Goal: Task Accomplishment & Management: Use online tool/utility

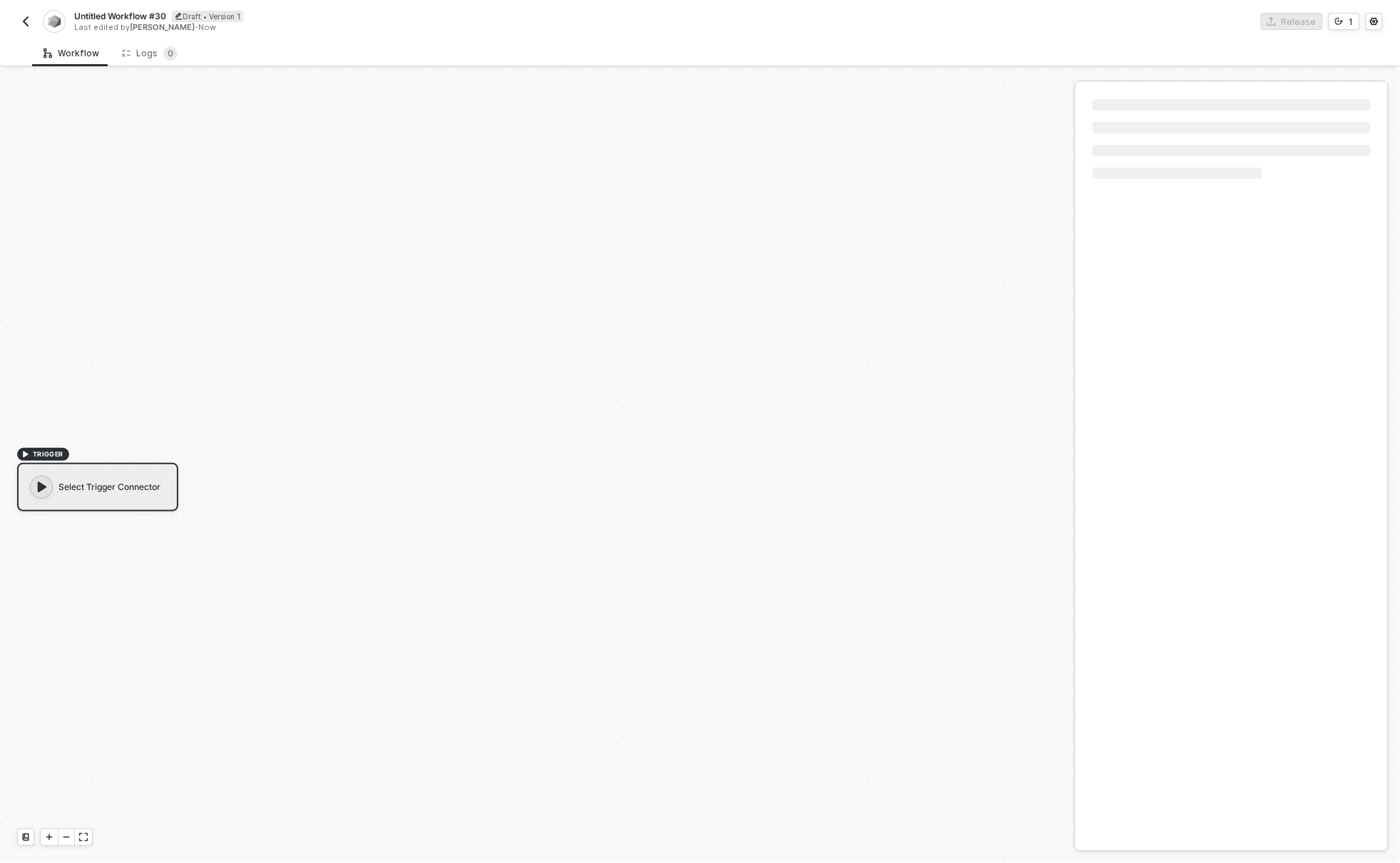
scroll to position [27, 0]
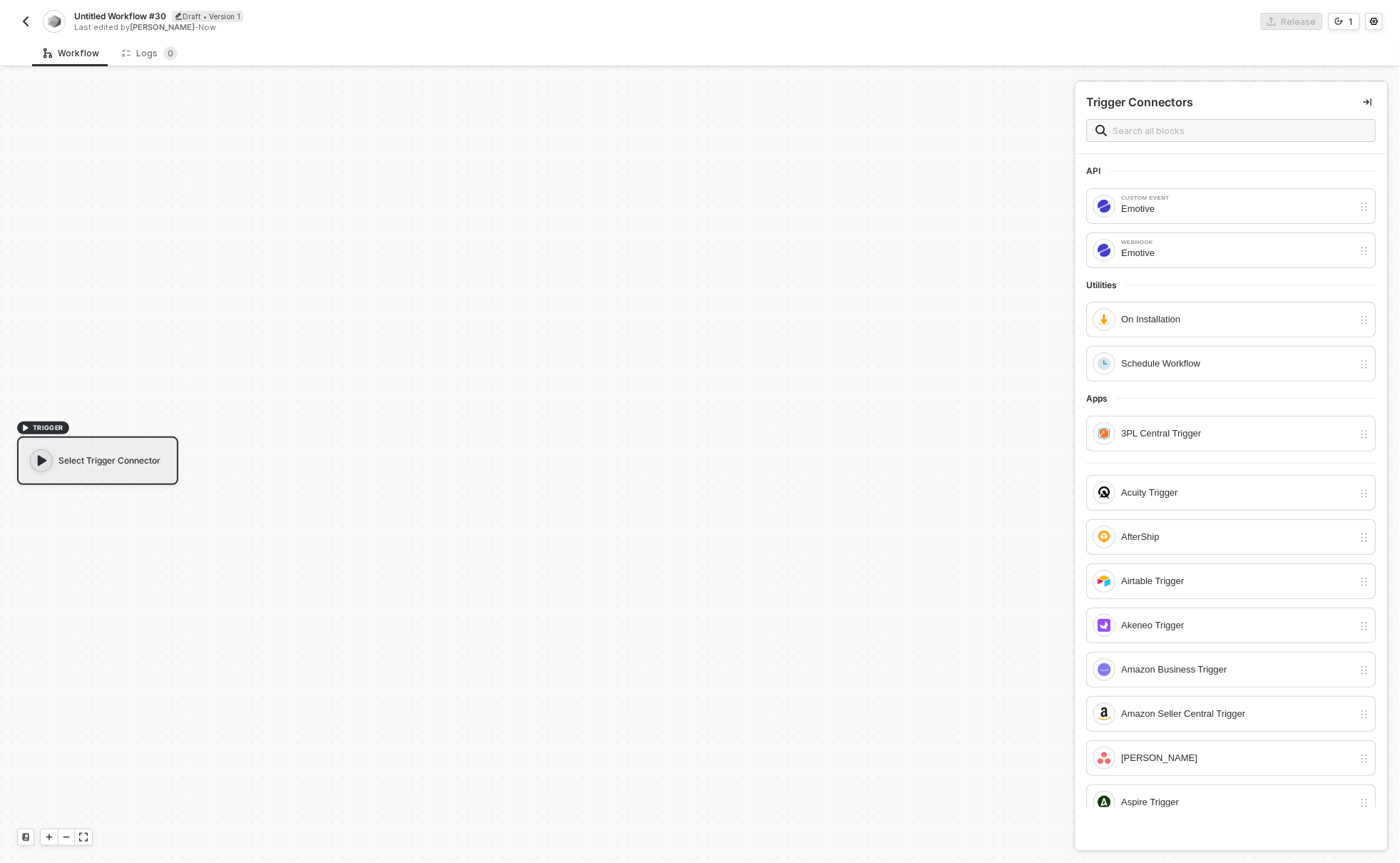
click at [25, 20] on img "button" at bounding box center [26, 22] width 12 height 12
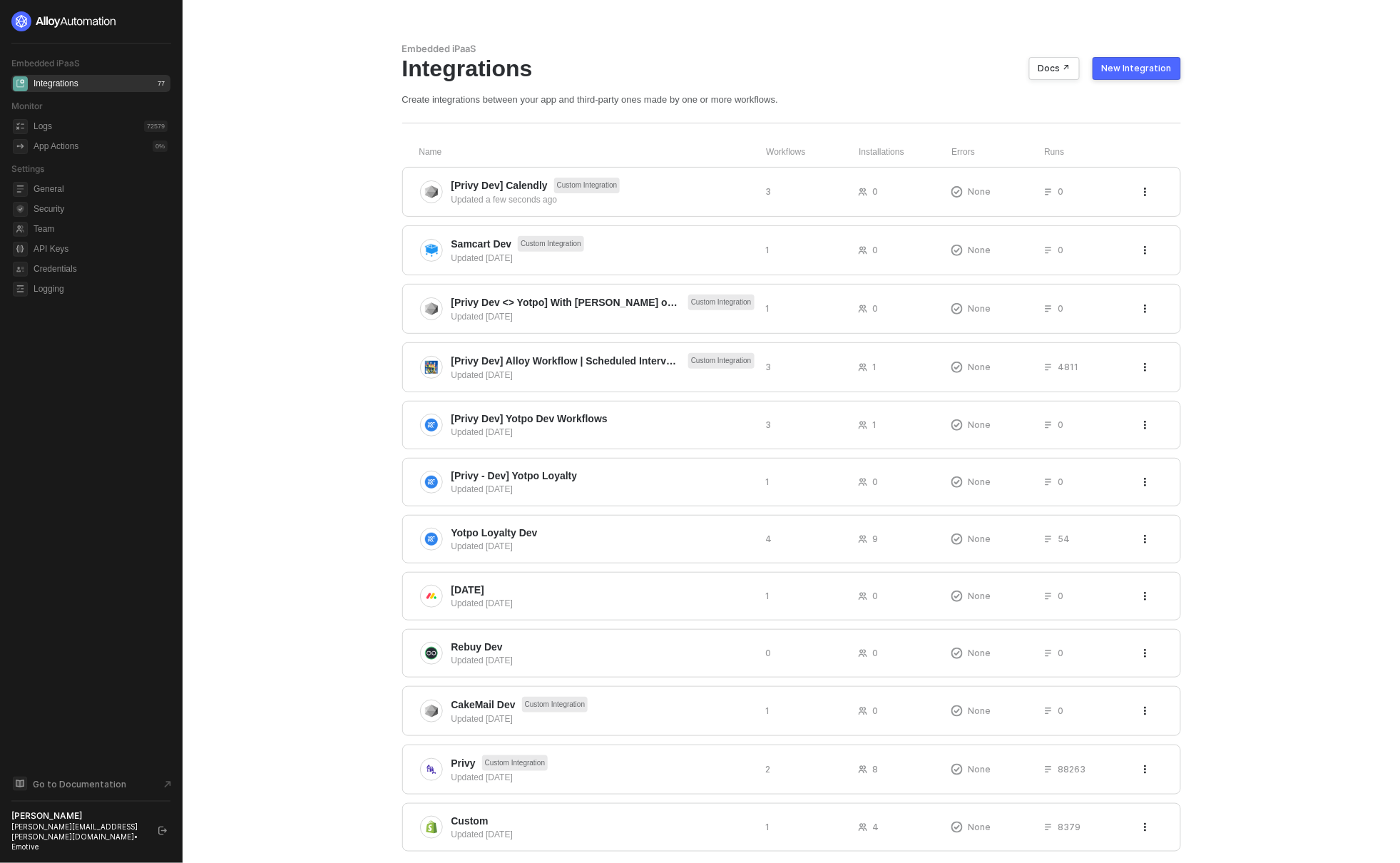
click at [1199, 92] on main "Embedded iPaaS Integrations Docs ↗ New Integration Create integrations between …" at bounding box center [700, 469] width 1400 height 938
click at [1158, 71] on div "New Integration" at bounding box center [1137, 68] width 70 height 12
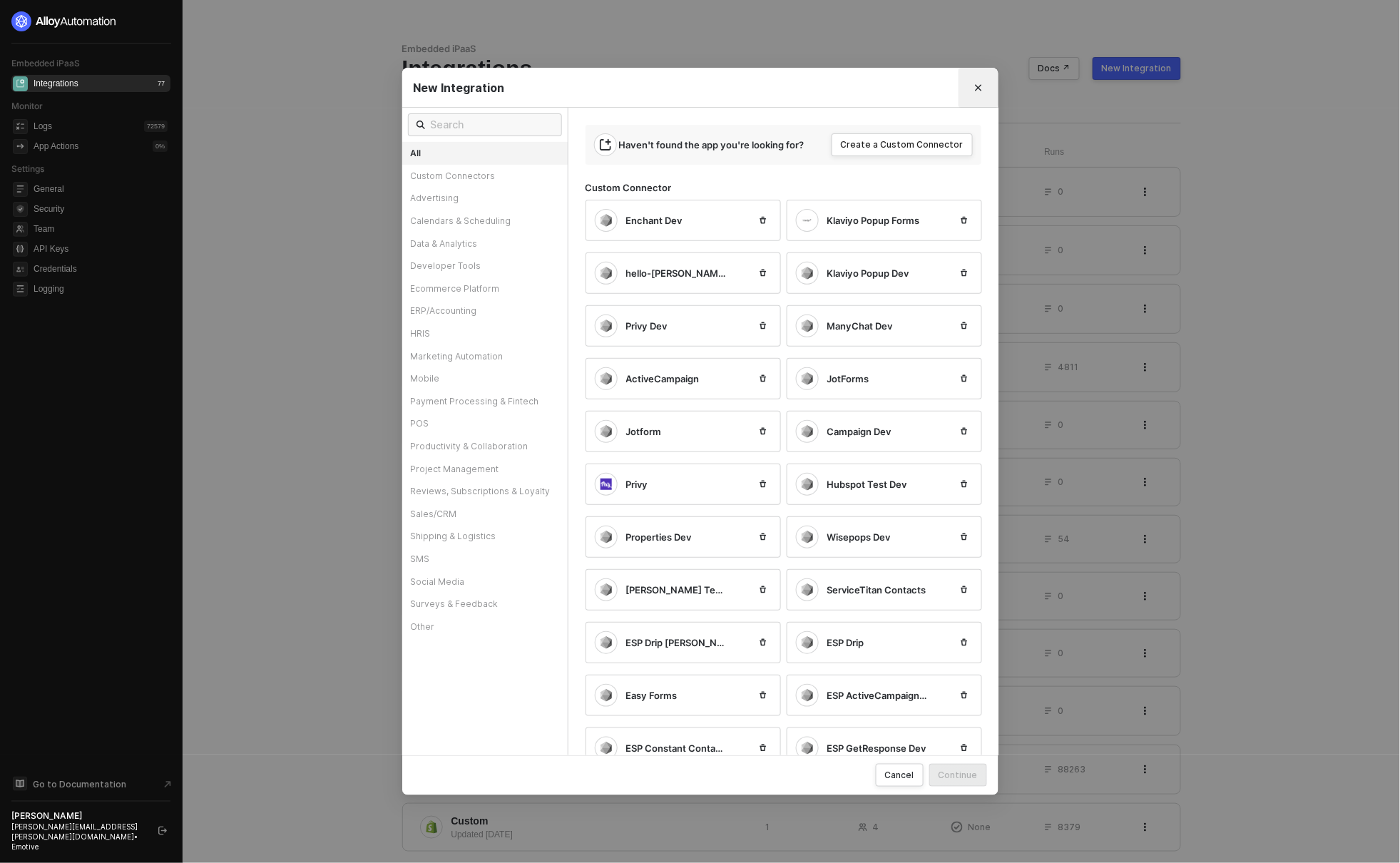
click at [979, 87] on icon "Close" at bounding box center [978, 88] width 6 height 6
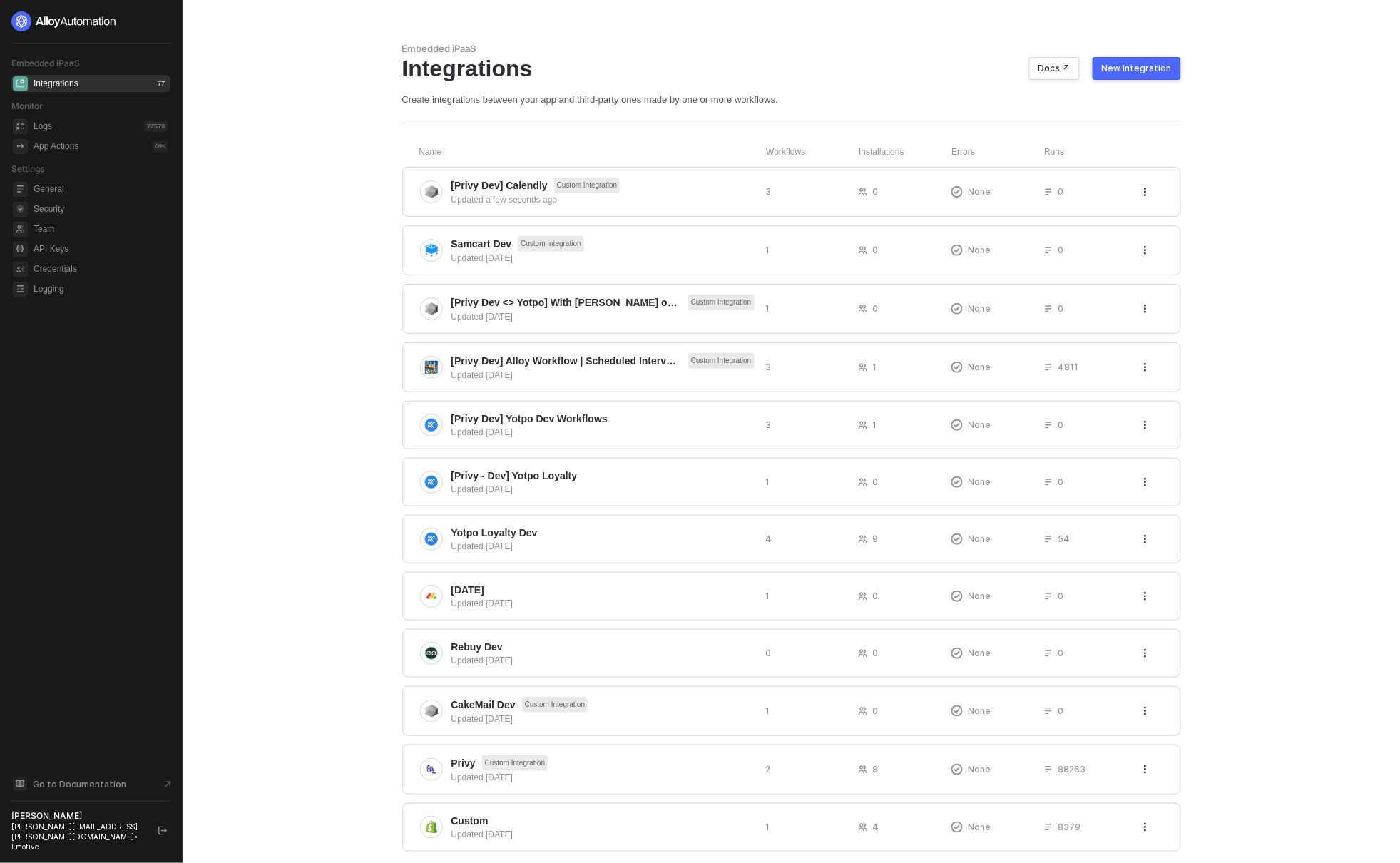
click at [1271, 115] on main "Embedded iPaaS Integrations Docs ↗ New Integration Create integrations between …" at bounding box center [700, 469] width 1400 height 938
click at [272, 503] on main "Embedded iPaaS Integrations Docs ↗ New Integration Create integrations between …" at bounding box center [700, 469] width 1400 height 938
click at [295, 512] on main "Embedded iPaaS Integrations Docs ↗ New Integration Create integrations between …" at bounding box center [700, 469] width 1400 height 938
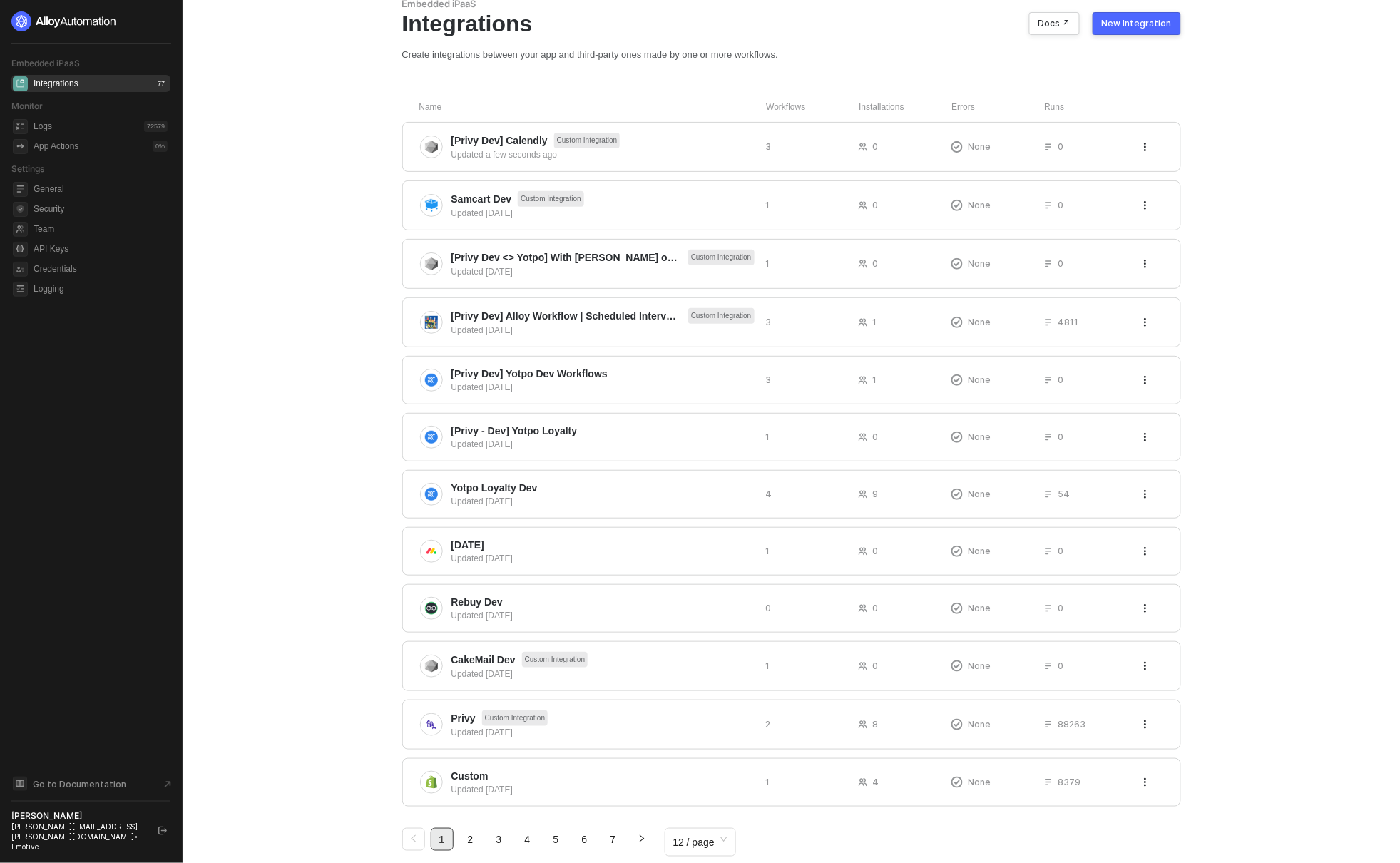
scroll to position [79, 0]
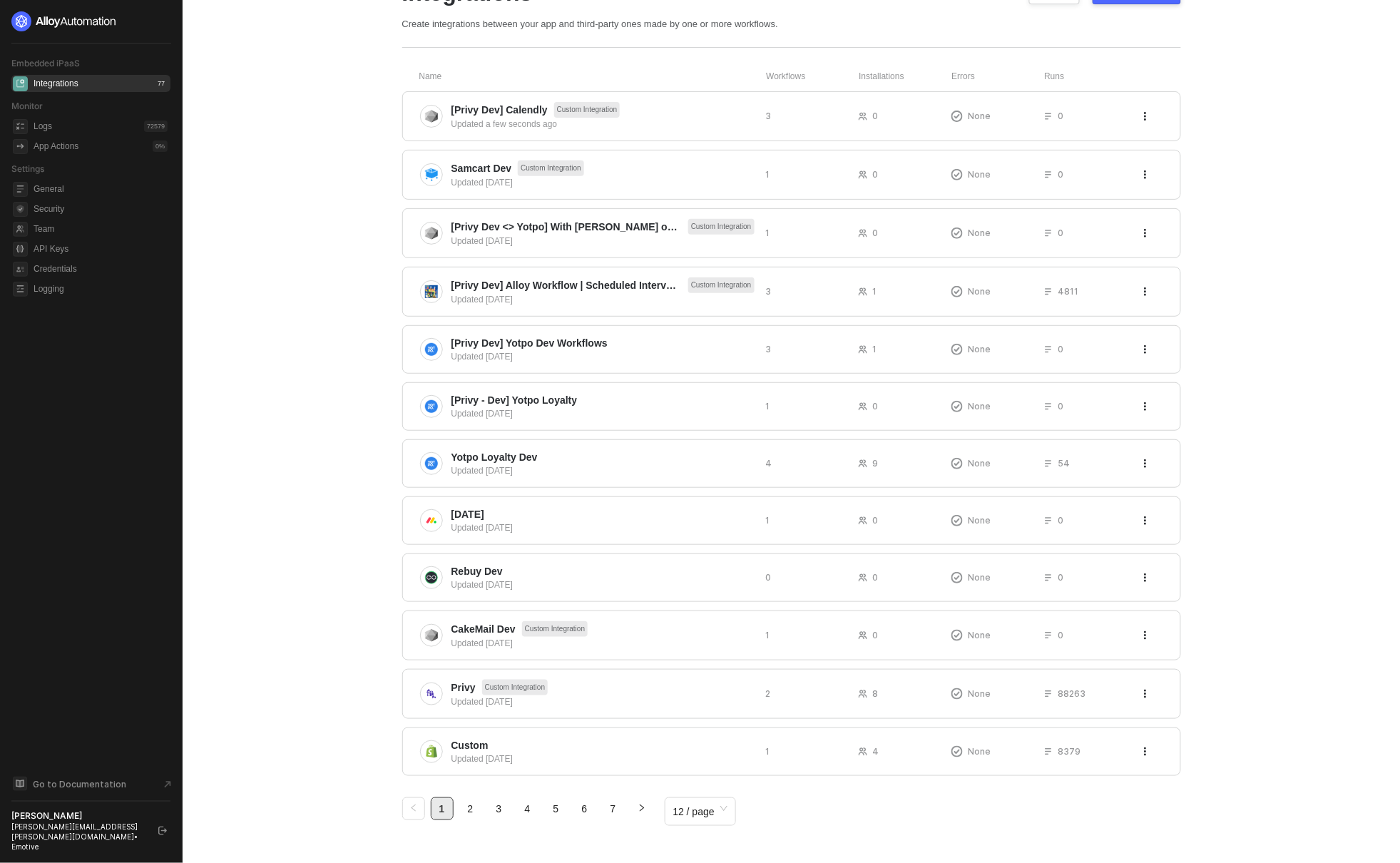
click at [295, 512] on main "Embedded iPaaS Integrations Docs ↗ New Integration Create integrations between …" at bounding box center [700, 393] width 1400 height 938
click at [313, 558] on main "Embedded iPaaS Integrations Docs ↗ New Integration Create integrations between …" at bounding box center [700, 393] width 1400 height 938
click at [323, 763] on main "Embedded iPaaS Integrations Docs ↗ New Integration Create integrations between …" at bounding box center [700, 393] width 1400 height 938
click at [359, 750] on main "Embedded iPaaS Integrations Docs ↗ New Integration Create integrations between …" at bounding box center [700, 393] width 1400 height 938
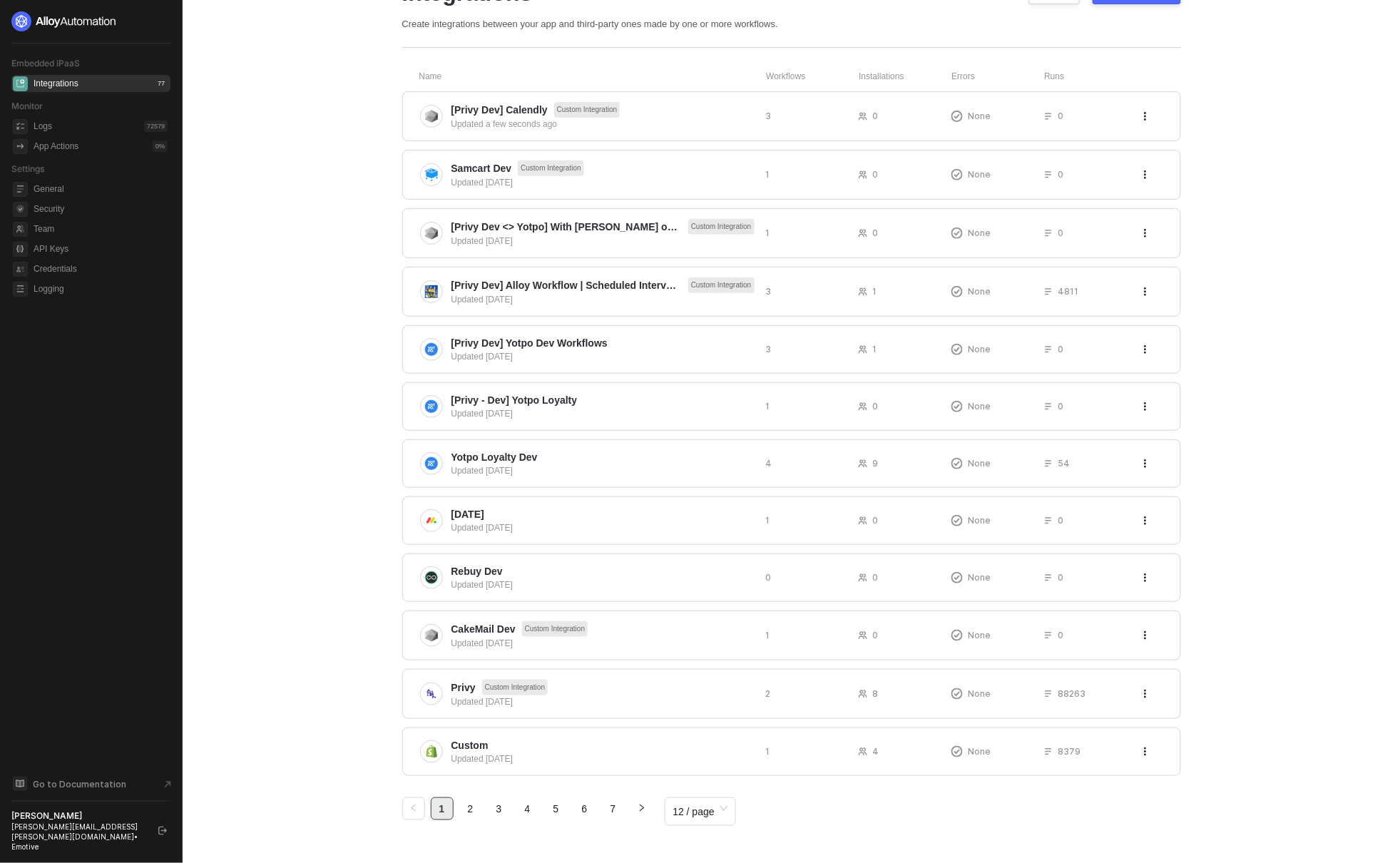
click at [333, 744] on main "Embedded iPaaS Integrations Docs ↗ New Integration Create integrations between …" at bounding box center [700, 393] width 1400 height 938
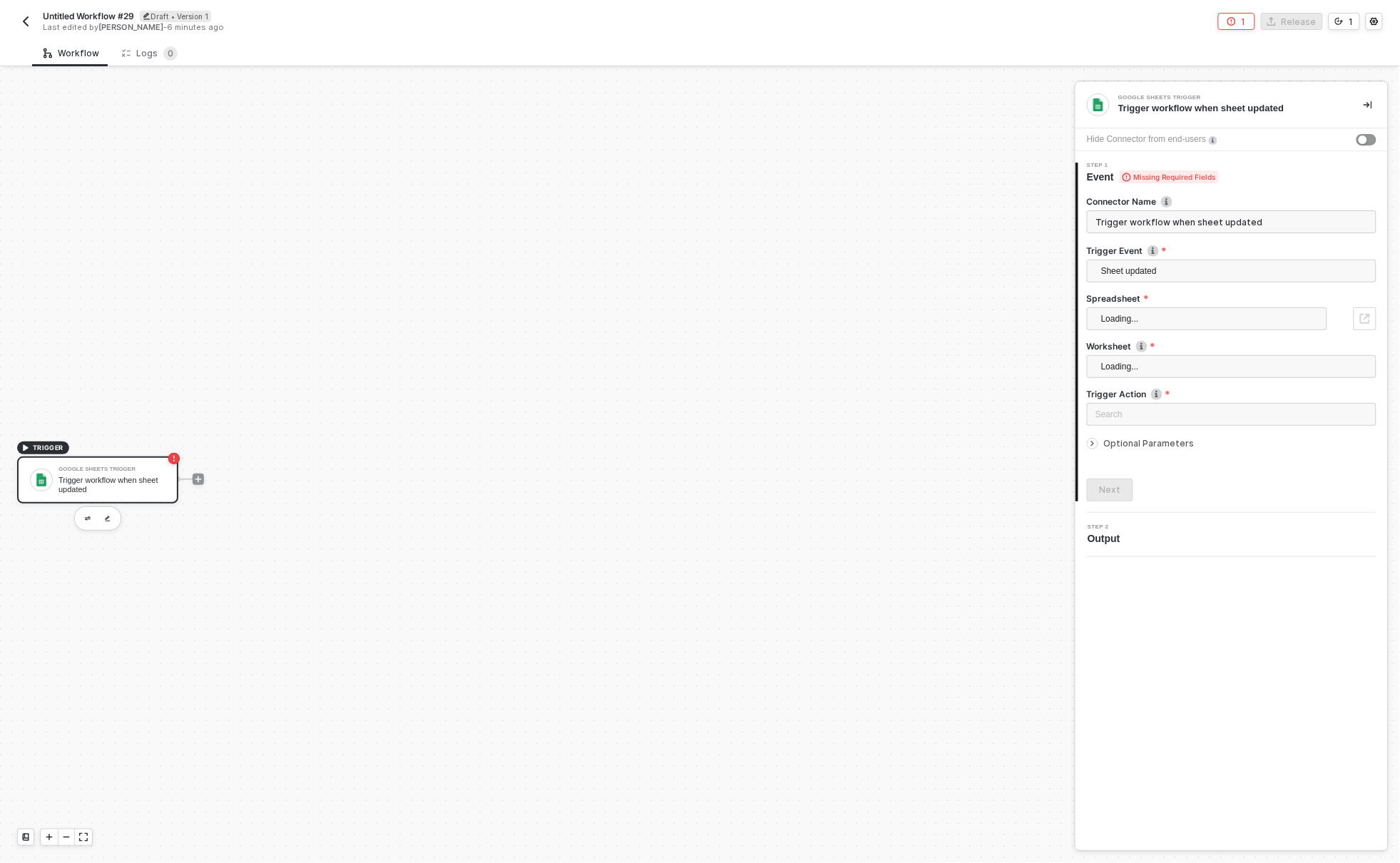
scroll to position [27, 0]
click at [25, 24] on img "button" at bounding box center [26, 22] width 12 height 12
